Goal: Navigation & Orientation: Find specific page/section

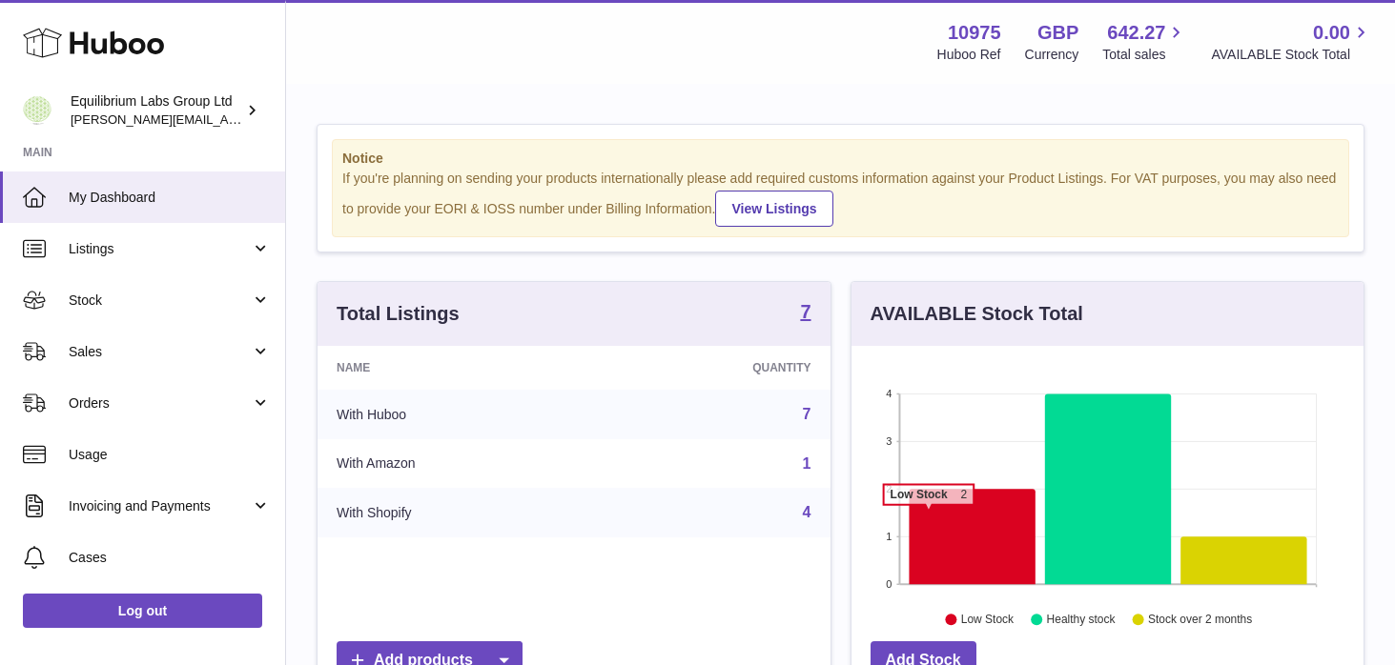
scroll to position [297, 512]
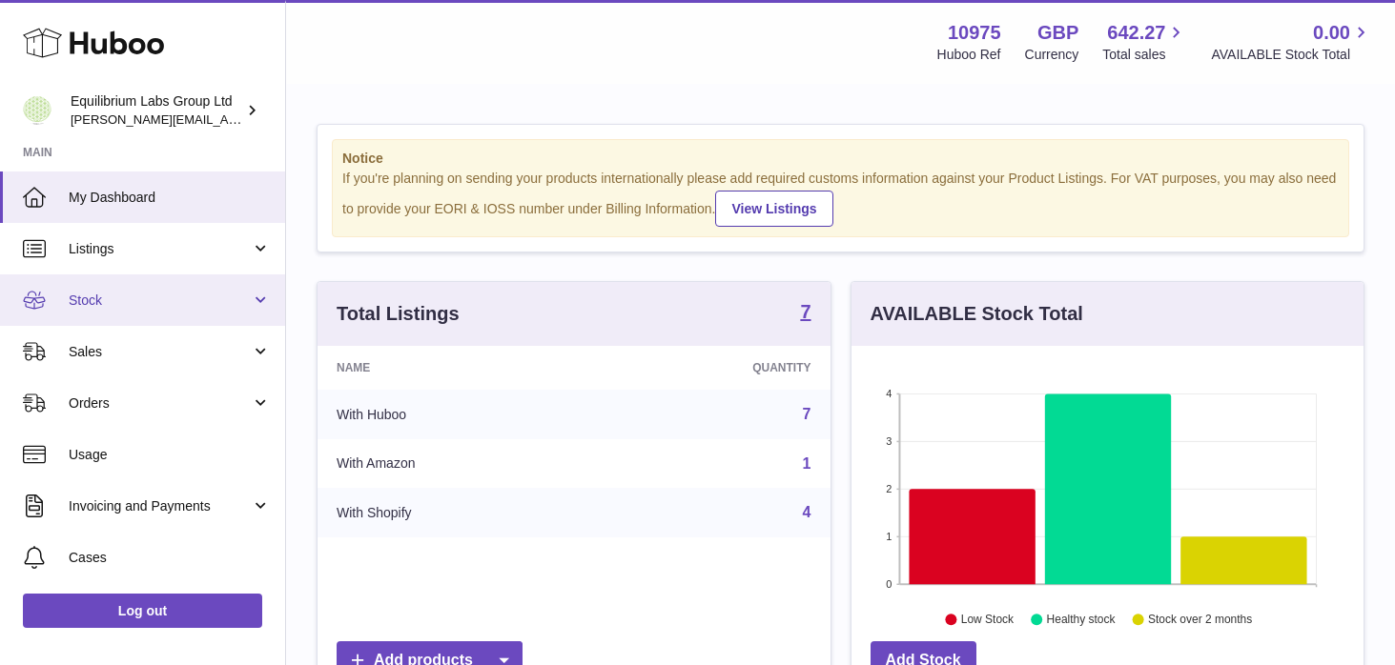
click at [132, 312] on link "Stock" at bounding box center [142, 300] width 285 height 51
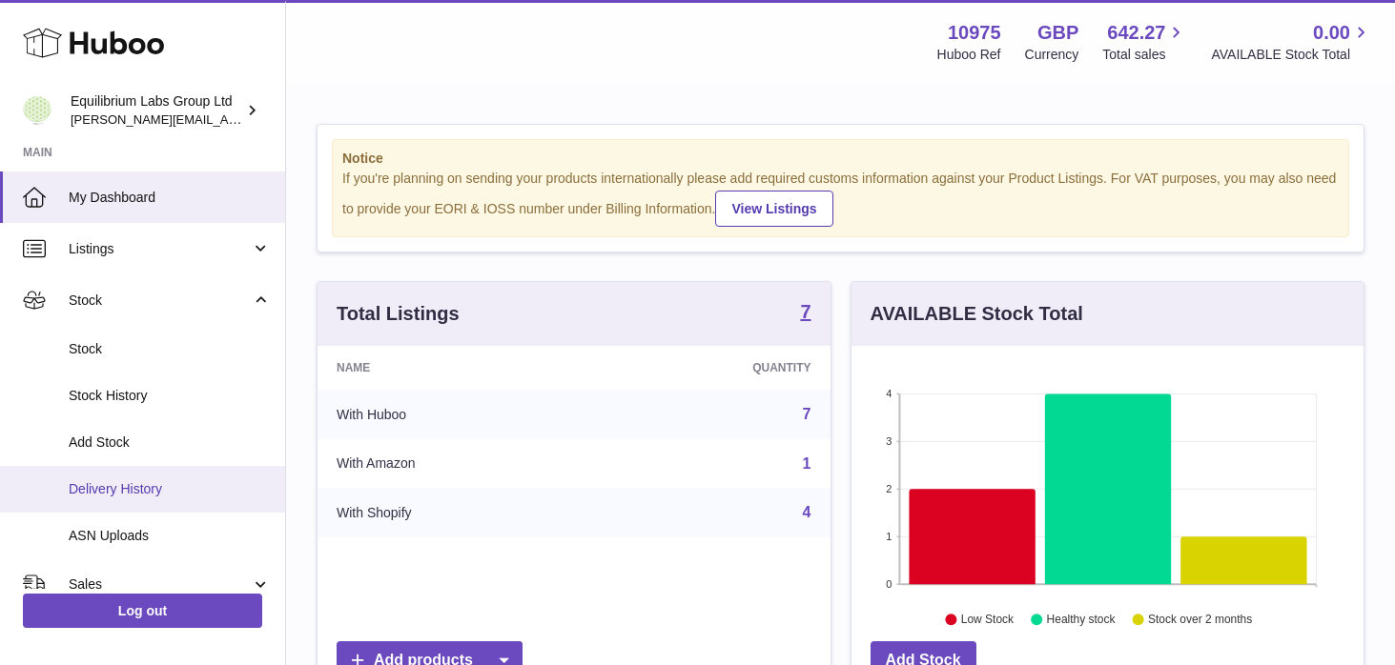
click at [158, 478] on link "Delivery History" at bounding box center [142, 489] width 285 height 47
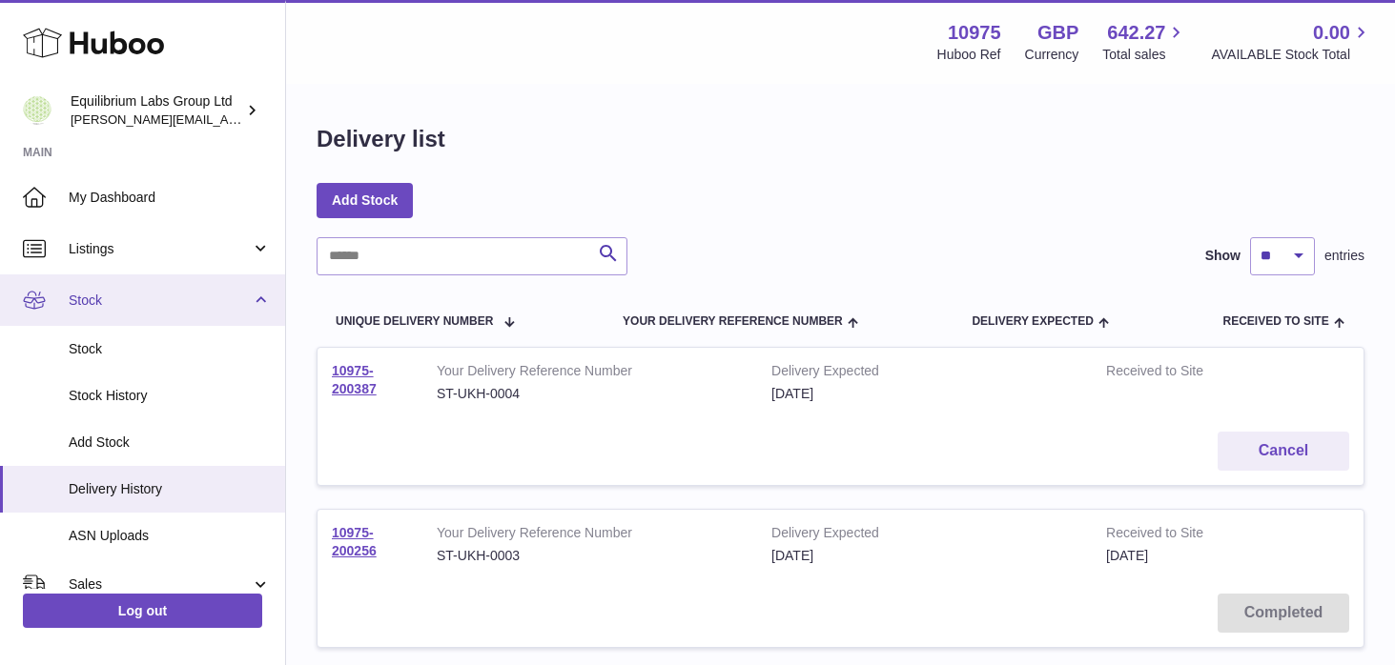
click at [242, 292] on span "Stock" at bounding box center [160, 301] width 182 height 18
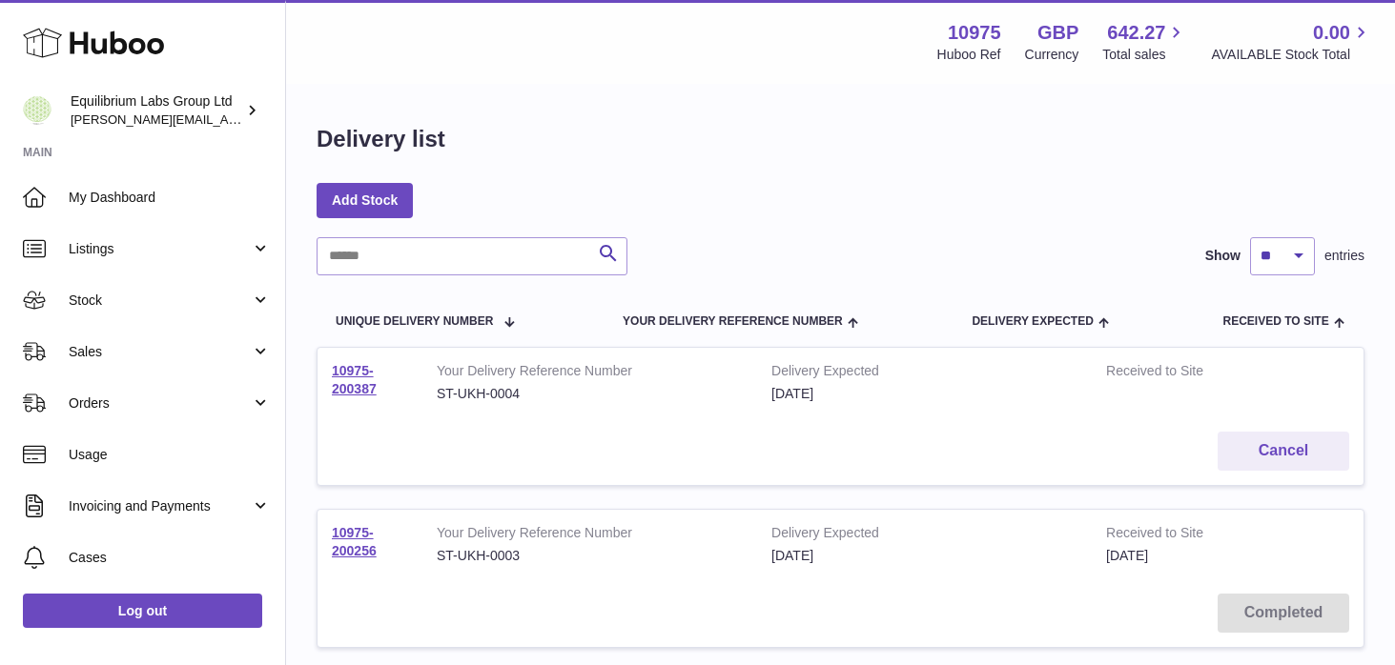
click at [536, 326] on tr "Unique Delivery Number Your Delivery Reference Number Delivery Expected Receive…" at bounding box center [840, 321] width 1048 height 53
